Goal: Information Seeking & Learning: Learn about a topic

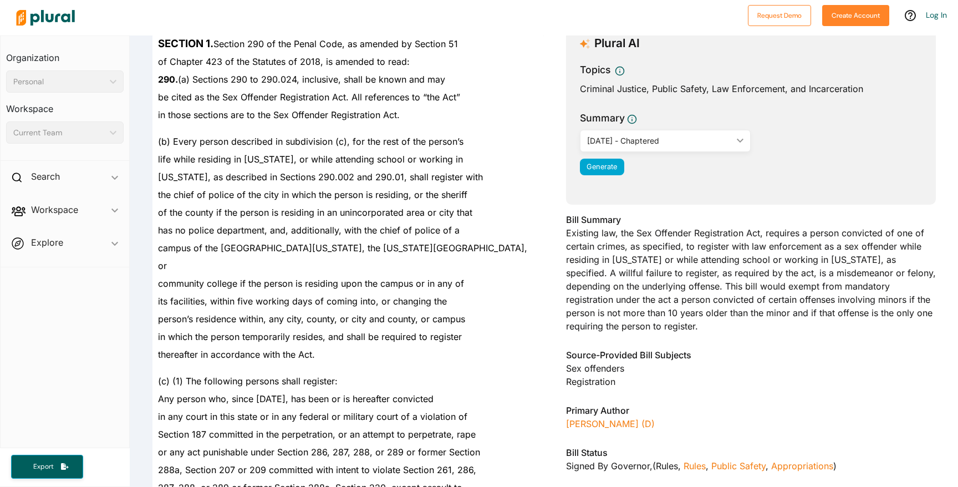
scroll to position [126, 0]
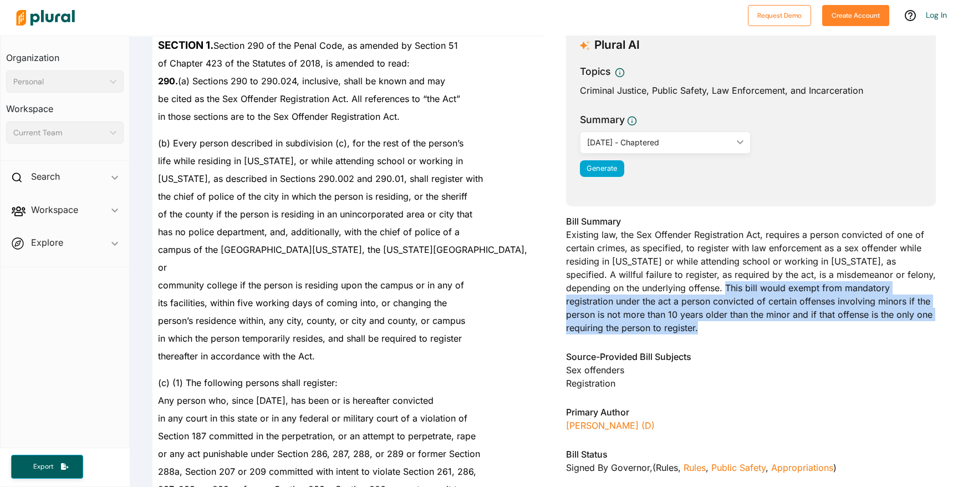
drag, startPoint x: 679, startPoint y: 287, endPoint x: 697, endPoint y: 326, distance: 43.2
click at [697, 326] on div "Bill Summary Existing law, the Sex Offender Registration Act, requires a person…" at bounding box center [751, 277] width 370 height 126
copy div "This bill would exempt from mandatory registration under the act a person convi…"
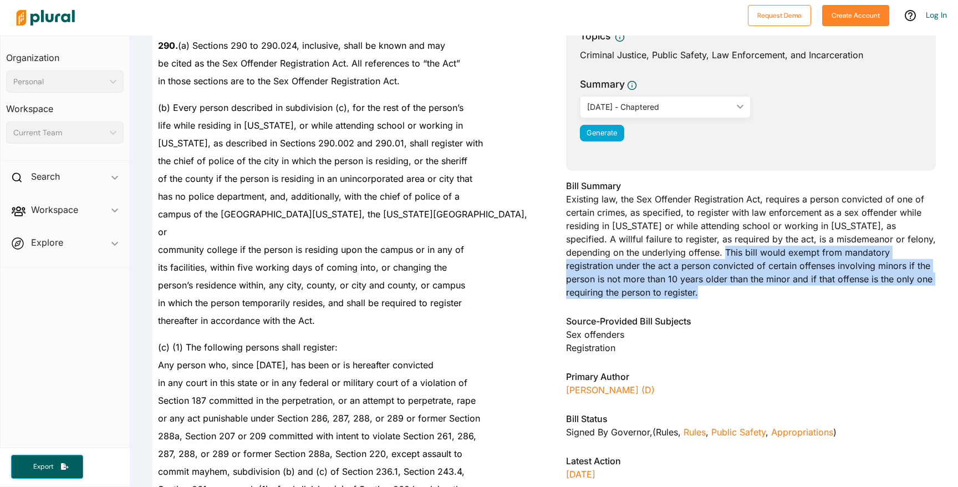
scroll to position [117, 0]
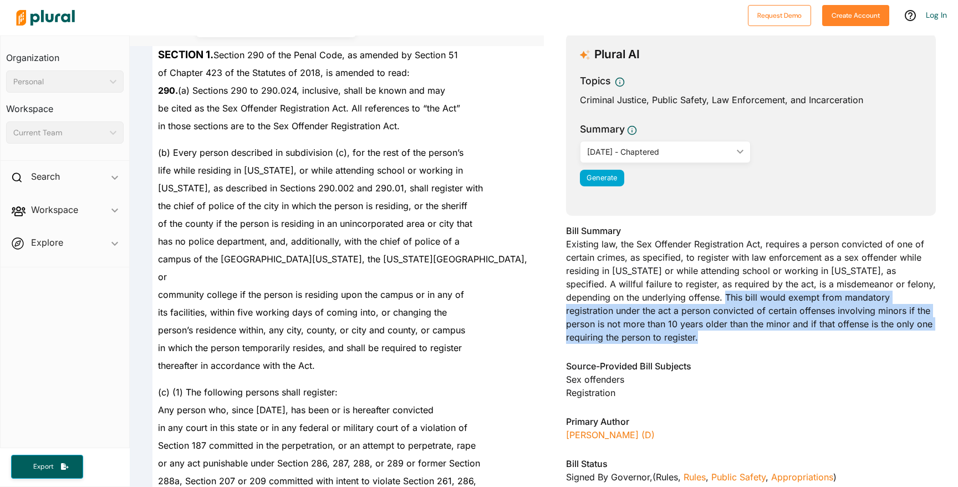
click at [794, 300] on div "Bill Summary Existing law, the Sex Offender Registration Act, requires a person…" at bounding box center [751, 287] width 370 height 126
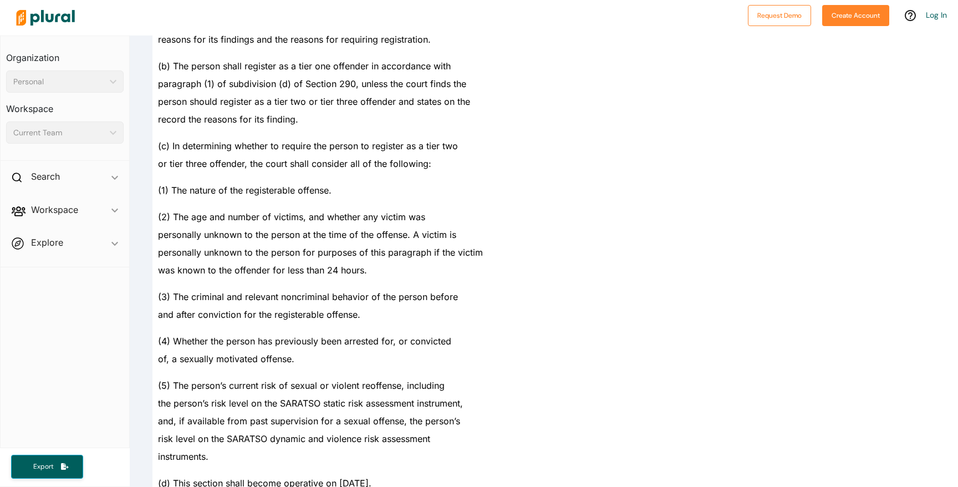
scroll to position [5225, 0]
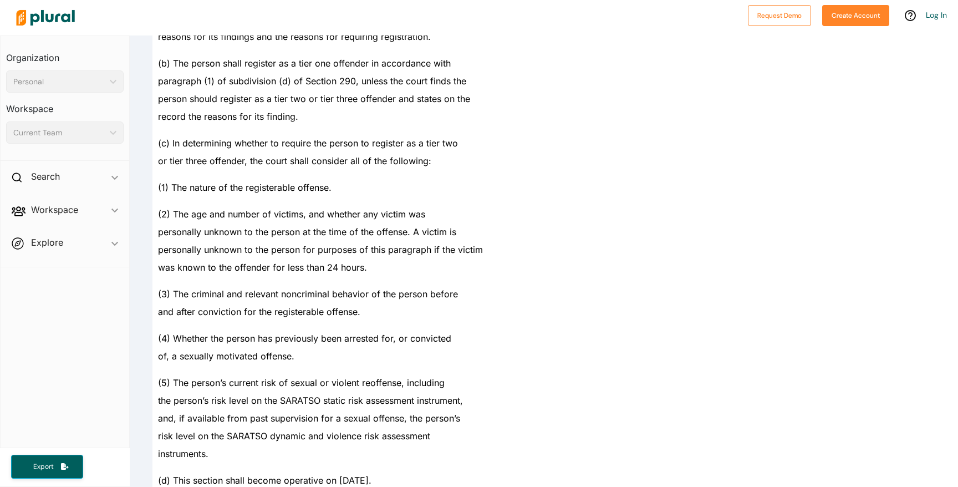
click at [362, 288] on span "(3) The criminal and relevant noncriminal behavior of the person before" at bounding box center [308, 293] width 300 height 11
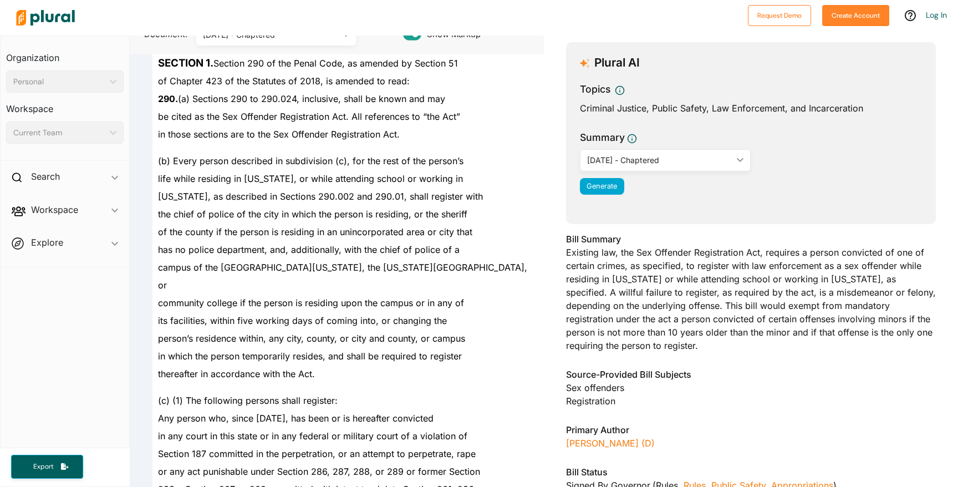
scroll to position [110, 0]
click at [379, 242] on div "has no police department, and, additionally, with the chief of police of a" at bounding box center [341, 248] width 379 height 18
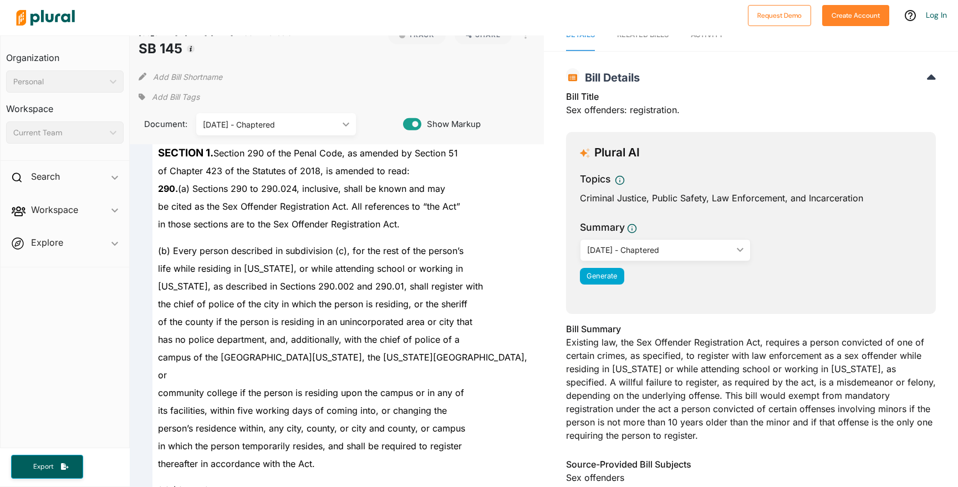
scroll to position [24, 0]
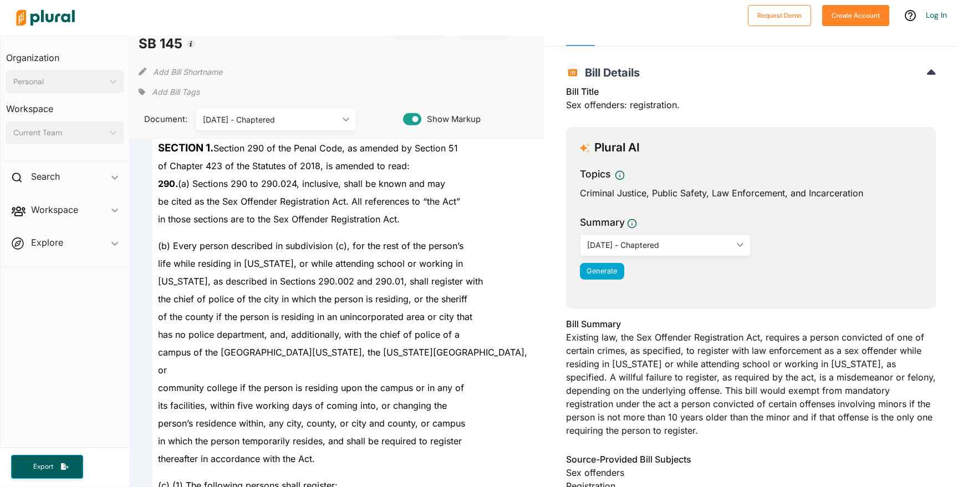
click at [324, 118] on div "[DATE] - Chaptered" at bounding box center [270, 120] width 135 height 12
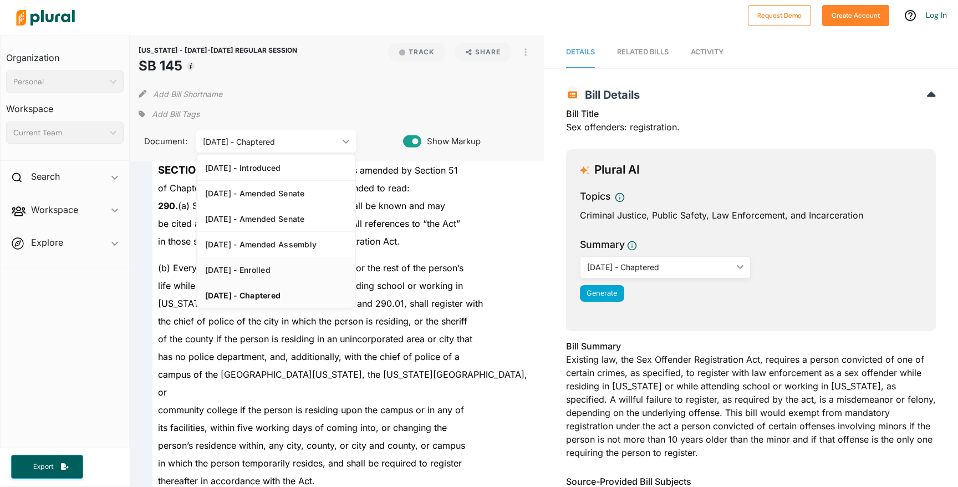
scroll to position [0, 0]
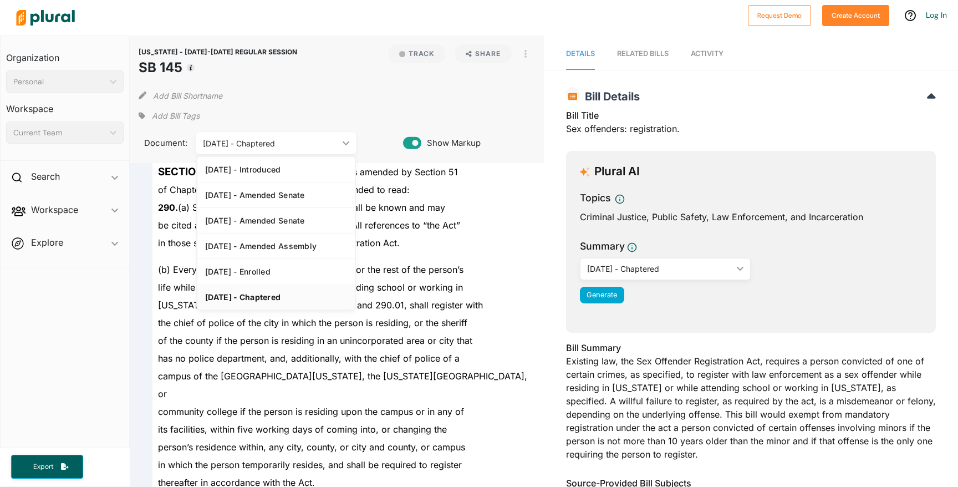
click at [442, 286] on span "life while residing in [US_STATE], or while attending school or working in" at bounding box center [310, 287] width 305 height 11
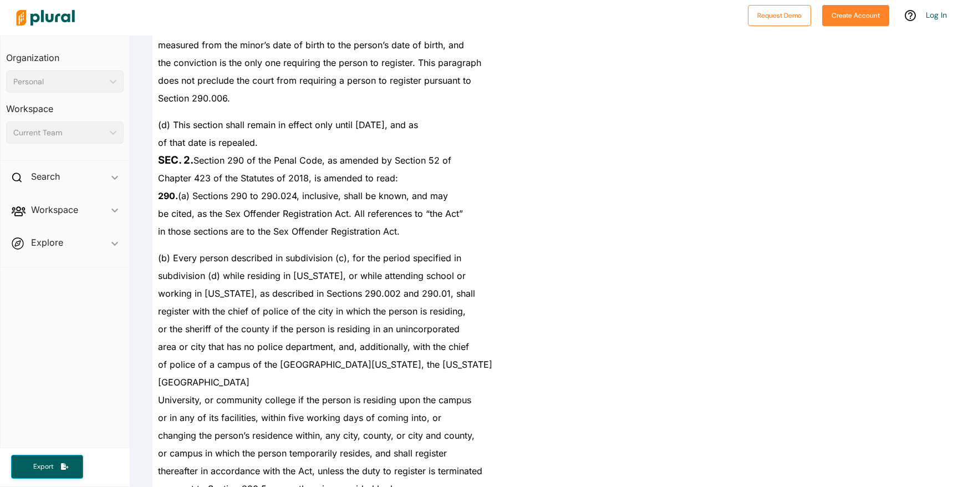
scroll to position [928, 0]
